Goal: Transaction & Acquisition: Purchase product/service

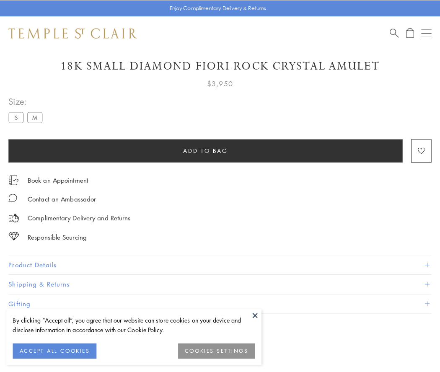
scroll to position [26, 0]
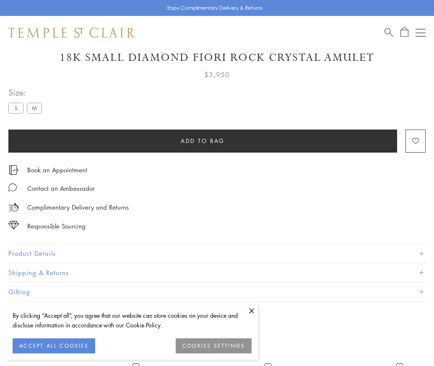
click at [202, 140] on span "Add to bag" at bounding box center [203, 140] width 44 height 9
